Goal: Transaction & Acquisition: Book appointment/travel/reservation

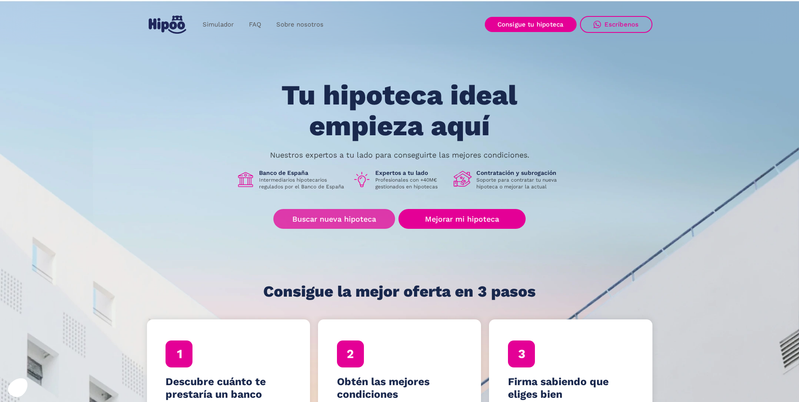
click at [353, 219] on link "Buscar nueva hipoteca" at bounding box center [334, 219] width 122 height 20
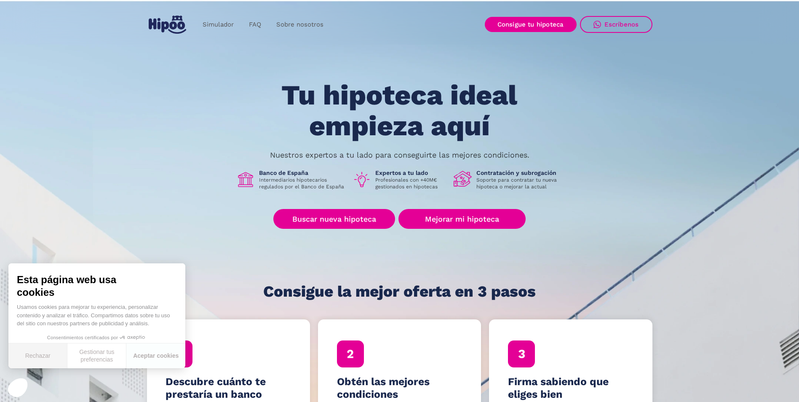
click at [36, 354] on button "Rechazar" at bounding box center [37, 355] width 59 height 25
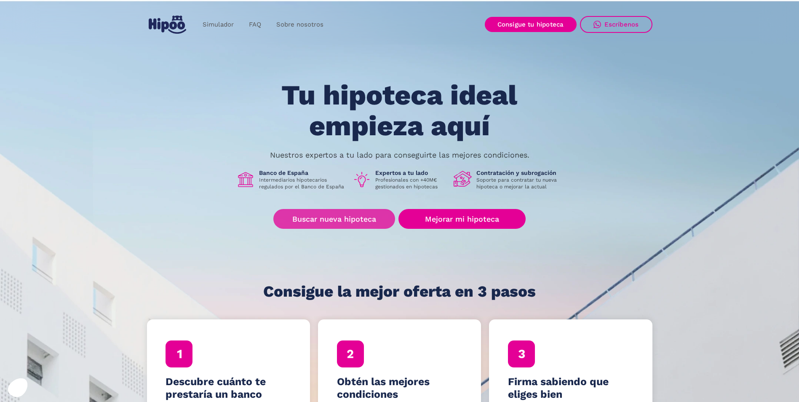
click at [324, 220] on link "Buscar nueva hipoteca" at bounding box center [334, 219] width 122 height 20
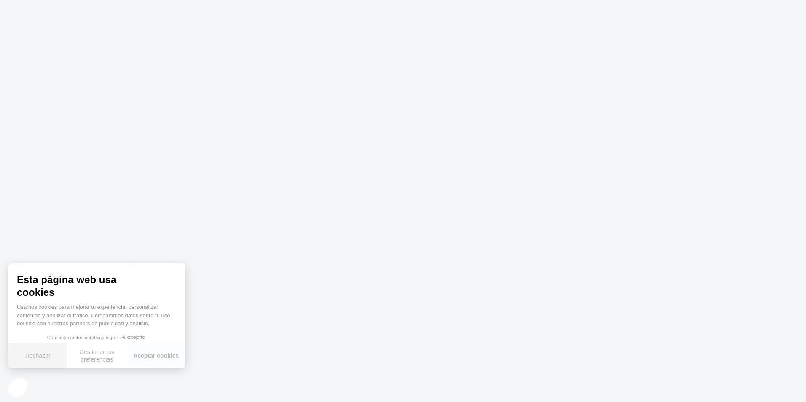
click at [31, 357] on button "Rechazar" at bounding box center [37, 355] width 59 height 25
